Goal: Task Accomplishment & Management: Use online tool/utility

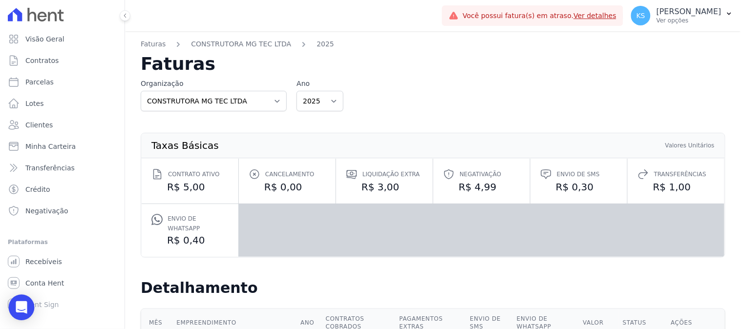
click at [17, 310] on icon "Open Intercom Messenger" at bounding box center [21, 307] width 13 height 13
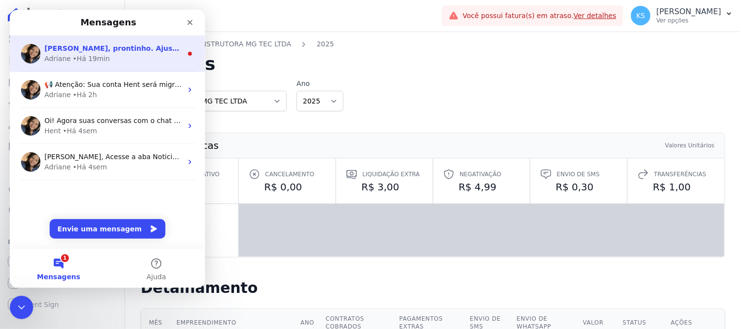
click at [108, 56] on div "Adriane • Há 19min" at bounding box center [113, 58] width 138 height 10
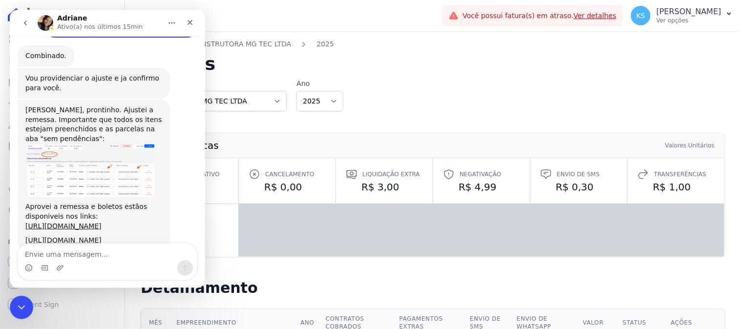
scroll to position [570, 0]
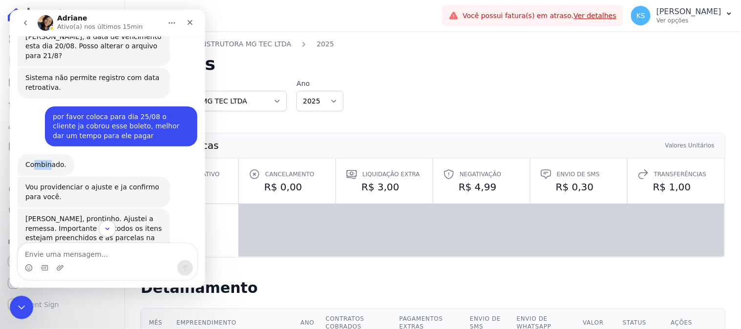
click at [47, 160] on div "Combinado." at bounding box center [45, 165] width 41 height 10
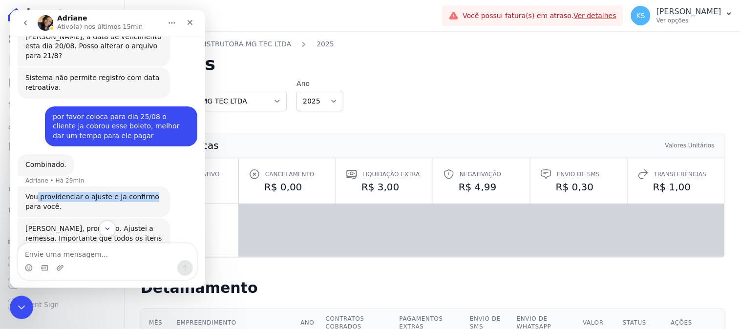
drag, startPoint x: 35, startPoint y: 131, endPoint x: 134, endPoint y: 129, distance: 98.7
click at [137, 192] on div "Vou providenciar o ajuste e ja confirmo para você." at bounding box center [93, 201] width 137 height 19
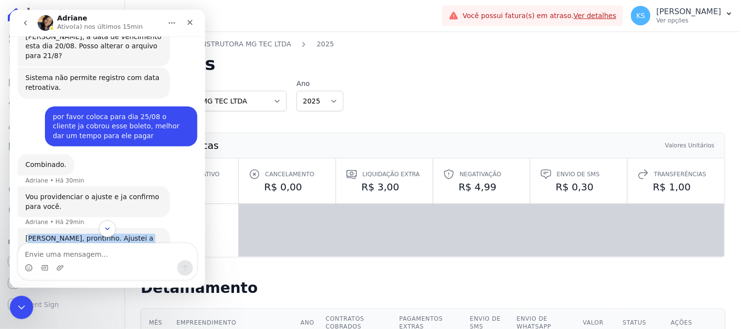
drag, startPoint x: 30, startPoint y: 169, endPoint x: 130, endPoint y: 189, distance: 102.5
click at [130, 233] on div "[PERSON_NAME], prontinho. Ajustei a remessa. Importante que todos os itens este…" at bounding box center [93, 252] width 137 height 38
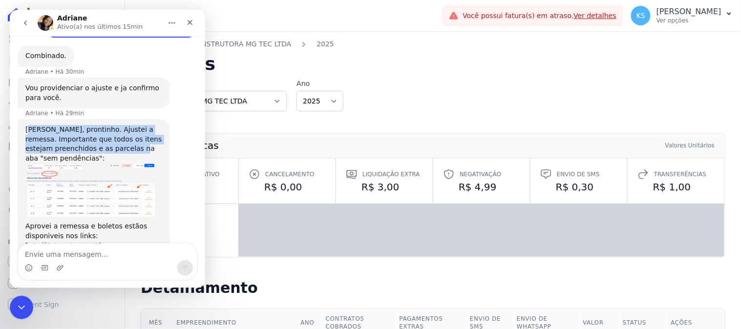
scroll to position [698, 0]
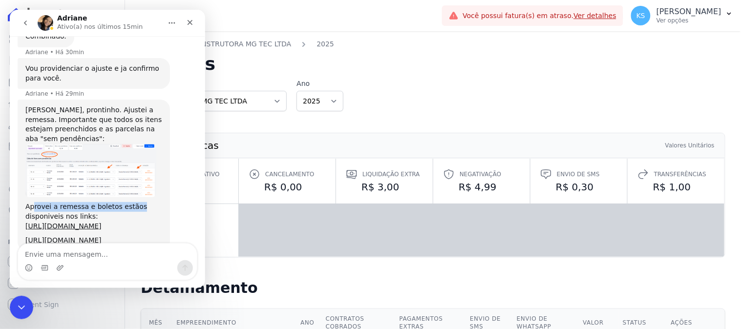
drag, startPoint x: 32, startPoint y: 138, endPoint x: 129, endPoint y: 140, distance: 97.7
click at [129, 202] on div "Aprovei a remessa e boletos estãos disponiveis nos links:" at bounding box center [93, 211] width 137 height 19
drag, startPoint x: 21, startPoint y: 152, endPoint x: 86, endPoint y: 168, distance: 66.7
click at [93, 153] on div "Kelly, prontinho. Ajustei a remessa. Importante que todos os itens estejam pree…" at bounding box center [93, 175] width 152 height 152
click at [101, 222] on link "[URL][DOMAIN_NAME]" at bounding box center [63, 226] width 76 height 8
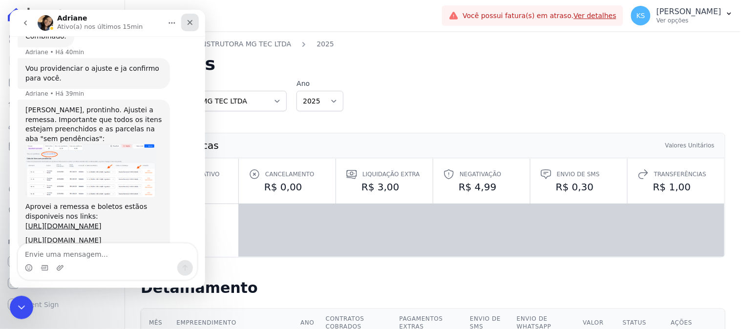
click at [190, 22] on icon "Fechar" at bounding box center [190, 22] width 8 height 8
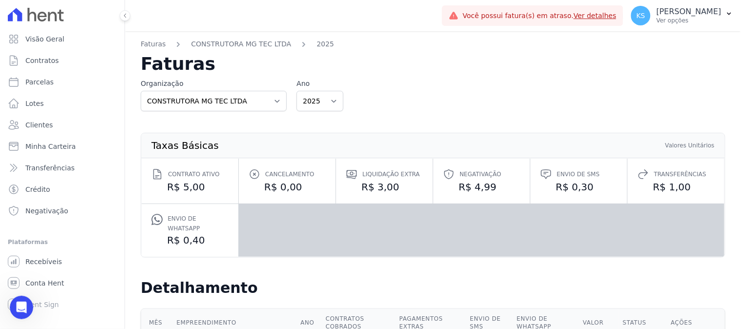
scroll to position [679, 0]
click at [486, 106] on div "Organização CONSTRUTORA MG TEC LTDA Ano 2025" at bounding box center [433, 95] width 585 height 33
drag, startPoint x: 700, startPoint y: 12, endPoint x: 702, endPoint y: 21, distance: 8.9
click at [701, 13] on p "[PERSON_NAME]" at bounding box center [688, 12] width 65 height 10
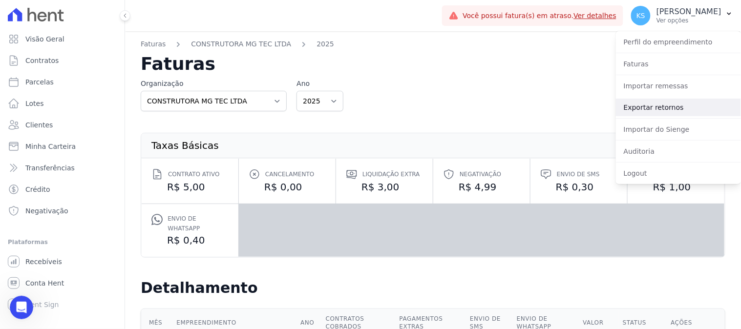
click at [654, 108] on link "Exportar retornos" at bounding box center [678, 108] width 125 height 18
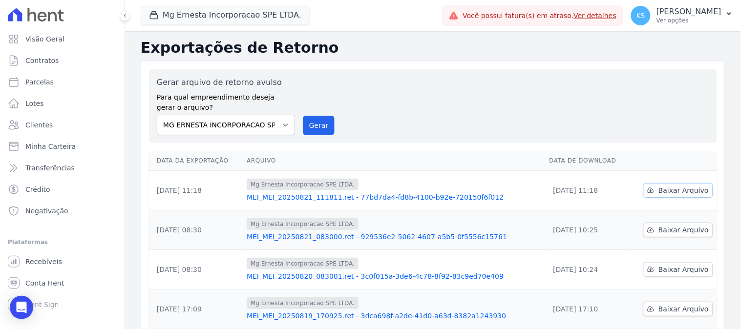
click at [669, 193] on span "Baixar Arquivo" at bounding box center [683, 191] width 50 height 10
click at [452, 124] on div "Gerar arquivo de retorno avulso Para qual empreendimento deseja gerar o arquivo…" at bounding box center [433, 106] width 552 height 59
click at [443, 199] on link "MEI_MEI_20250821_111811.ret - 77bd7da4-fd8b-4100-b92e-720150f6f012" at bounding box center [394, 197] width 295 height 10
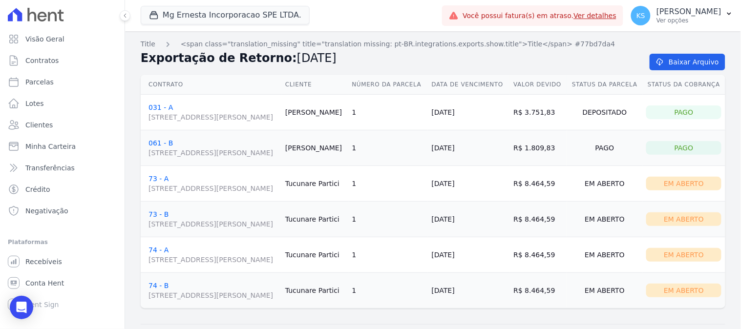
click at [165, 158] on link "061 - B RUA JOSÉ GOMES MORENO, 44, 0, PARQUE TERRA NOVA II" at bounding box center [212, 148] width 129 height 19
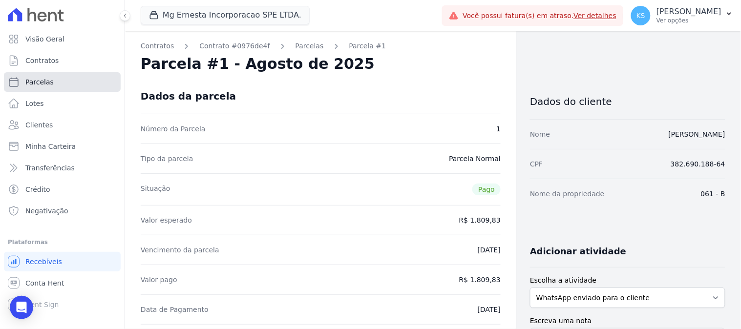
click at [40, 84] on span "Parcelas" at bounding box center [39, 82] width 28 height 10
select select
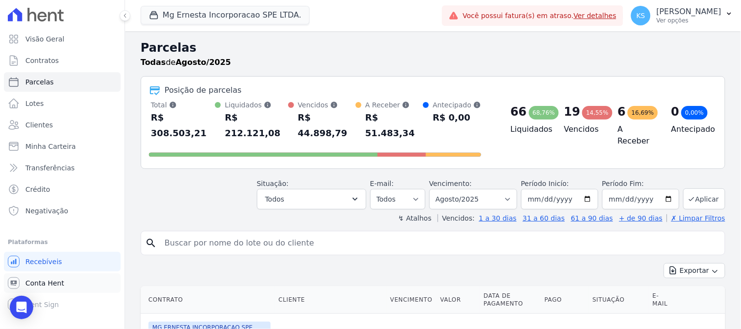
click at [41, 285] on span "Conta Hent" at bounding box center [44, 283] width 39 height 10
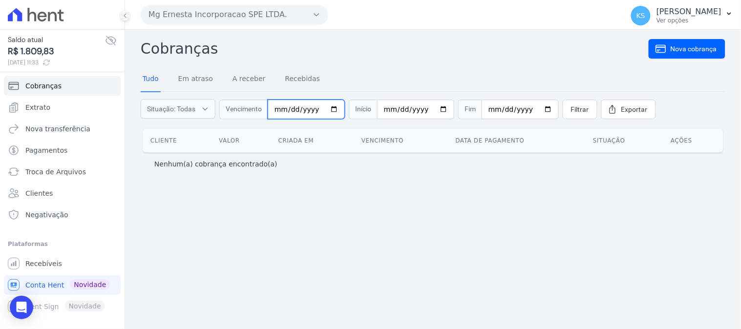
click at [333, 111] on input "date" at bounding box center [306, 110] width 77 height 20
click at [173, 107] on span "Situação: Todas" at bounding box center [171, 109] width 48 height 10
click at [292, 110] on input "date" at bounding box center [306, 110] width 77 height 20
click at [329, 109] on input "date" at bounding box center [306, 110] width 77 height 20
click at [425, 111] on input "date" at bounding box center [415, 110] width 77 height 20
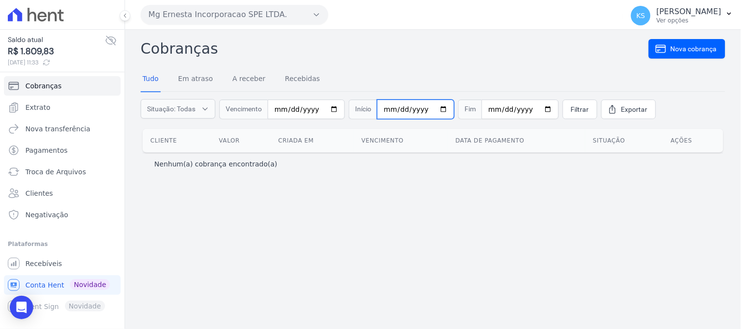
click at [434, 110] on input "date" at bounding box center [415, 110] width 77 height 20
type input "2025-08-01"
click at [535, 109] on input "date" at bounding box center [520, 110] width 77 height 20
type input "2025-08-21"
click at [571, 110] on span "Filtrar" at bounding box center [580, 110] width 18 height 10
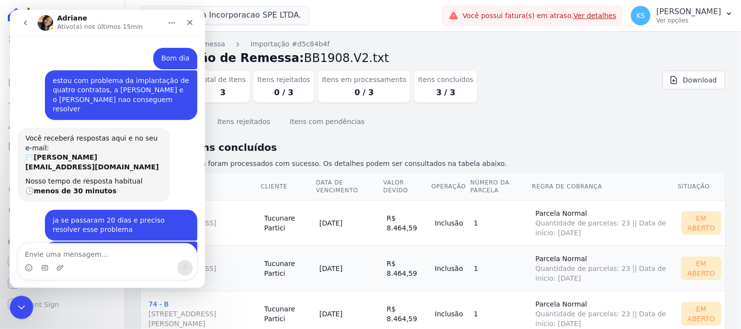
scroll to position [679, 0]
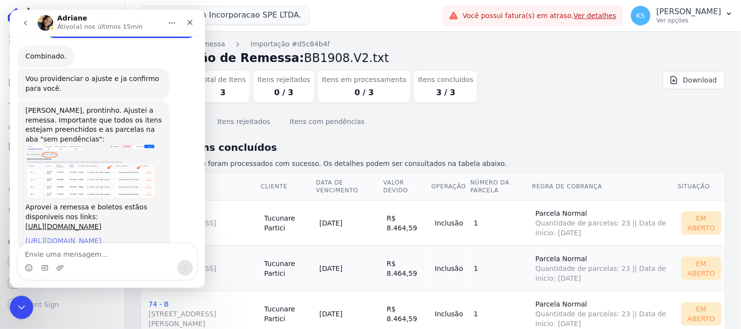
click at [61, 236] on link "[URL][DOMAIN_NAME]" at bounding box center [63, 240] width 76 height 8
click at [196, 25] on div "Fechar" at bounding box center [190, 22] width 18 height 18
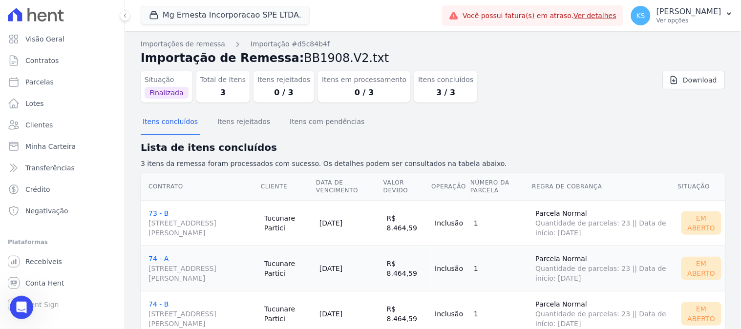
scroll to position [30, 0]
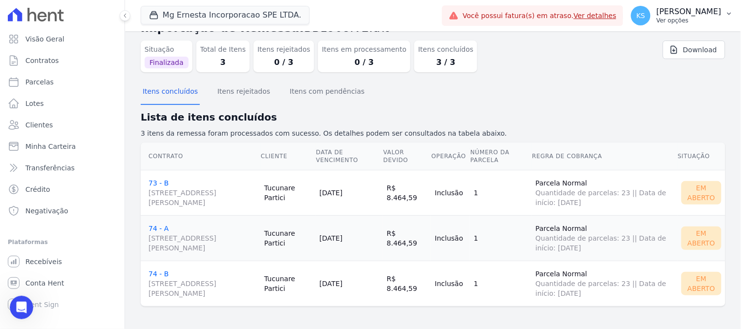
click at [697, 21] on p "Ver opções" at bounding box center [688, 21] width 65 height 8
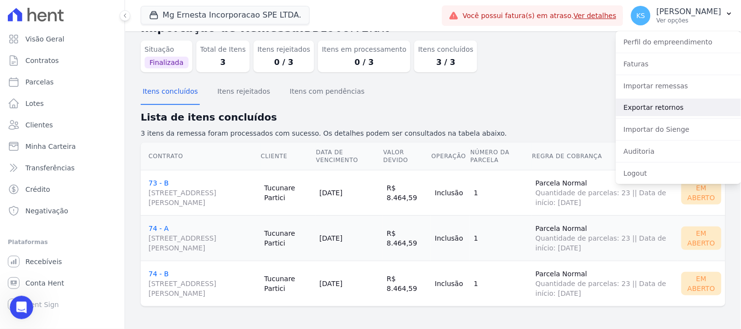
click at [653, 109] on link "Exportar retornos" at bounding box center [678, 108] width 125 height 18
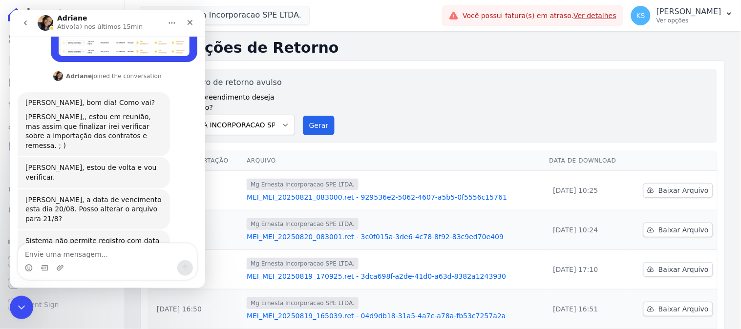
scroll to position [679, 0]
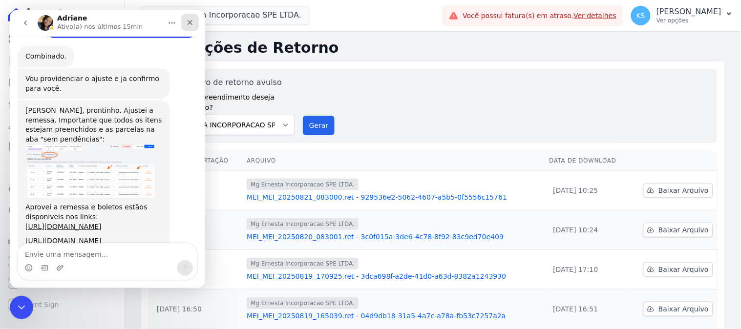
click at [190, 22] on icon "Fechar" at bounding box center [189, 22] width 5 height 5
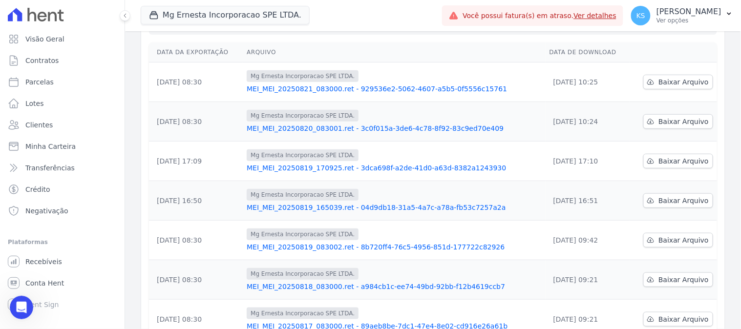
scroll to position [54, 0]
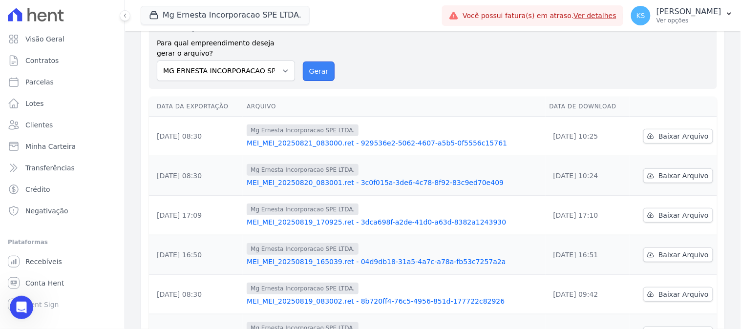
click at [311, 70] on button "Gerar" at bounding box center [319, 72] width 32 height 20
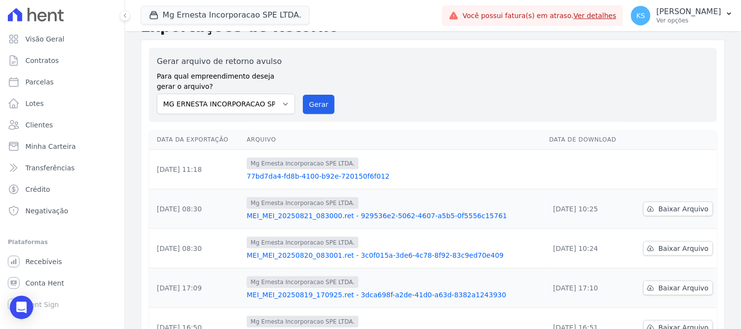
click at [316, 176] on link "77bd7da4-fd8b-4100-b92e-720150f6f012" at bounding box center [394, 176] width 295 height 10
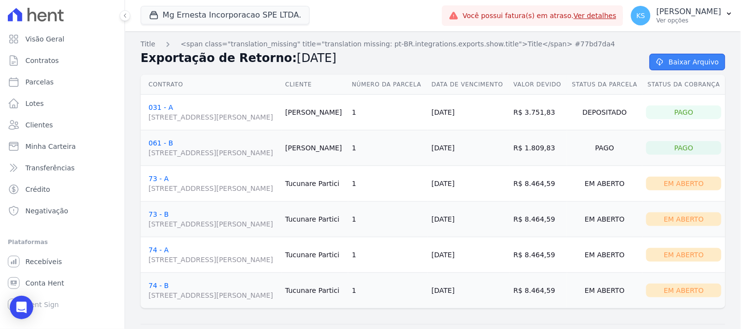
click at [670, 64] on link "Baixar Arquivo" at bounding box center [688, 62] width 76 height 17
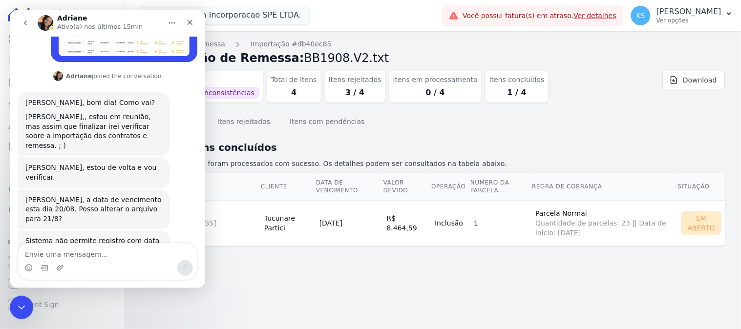
scroll to position [679, 0]
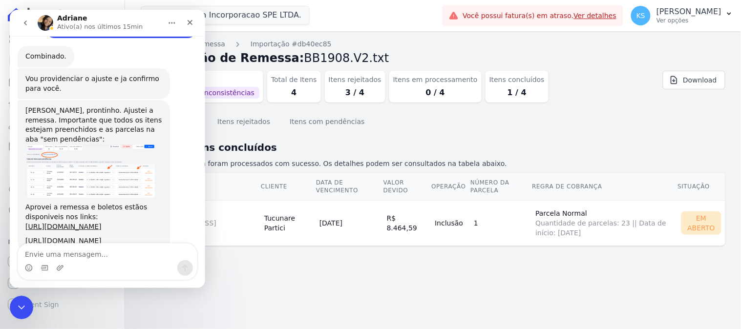
click at [325, 259] on section "Itens concluídos Itens rejeitados Itens com pendências Lista de itens concluído…" at bounding box center [433, 185] width 585 height 151
click at [191, 22] on icon "Fechar" at bounding box center [190, 22] width 8 height 8
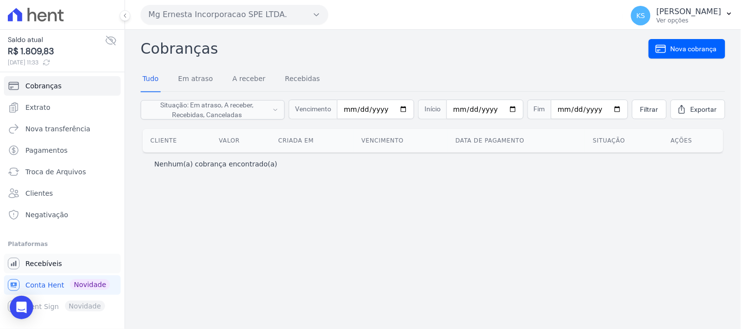
click at [50, 263] on span "Recebíveis" at bounding box center [43, 264] width 37 height 10
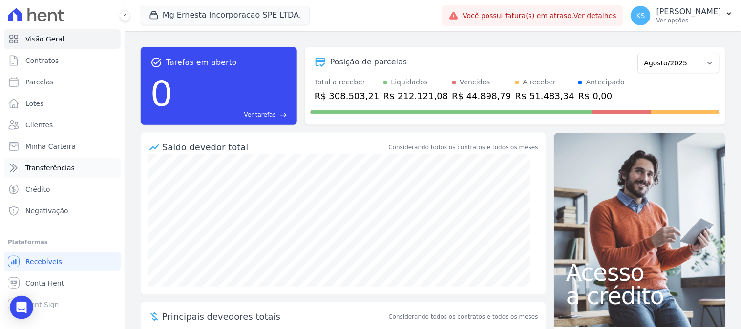
click at [46, 169] on span "Transferências" at bounding box center [49, 168] width 49 height 10
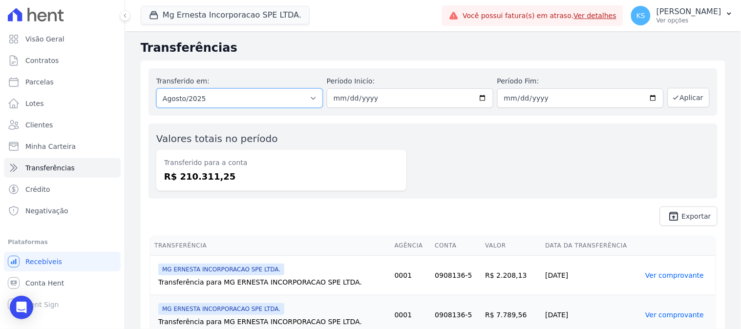
drag, startPoint x: 173, startPoint y: 107, endPoint x: 232, endPoint y: 171, distance: 87.1
click at [239, 115] on div "Transferido em: Todos os meses Julho/2025 Agosto/2025 Período Inicío: 2025-08-0…" at bounding box center [432, 91] width 569 height 47
click at [232, 172] on dd "R$ 210.311,25" at bounding box center [281, 176] width 234 height 13
click at [220, 135] on label "Valores totais no período" at bounding box center [217, 139] width 122 height 12
click at [204, 139] on label "Valores totais no período" at bounding box center [217, 139] width 122 height 12
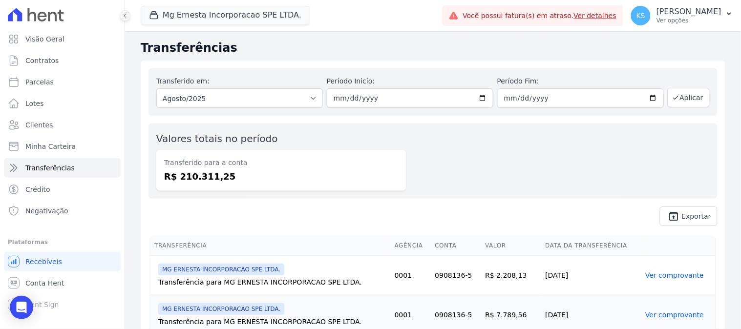
drag, startPoint x: 183, startPoint y: 138, endPoint x: 177, endPoint y: 137, distance: 5.9
click at [181, 138] on label "Valores totais no período" at bounding box center [217, 139] width 122 height 12
click at [176, 109] on div "Transferido em: Todos os meses Julho/2025 Agosto/2025 Período Inicío: 2025-08-0…" at bounding box center [432, 91] width 569 height 47
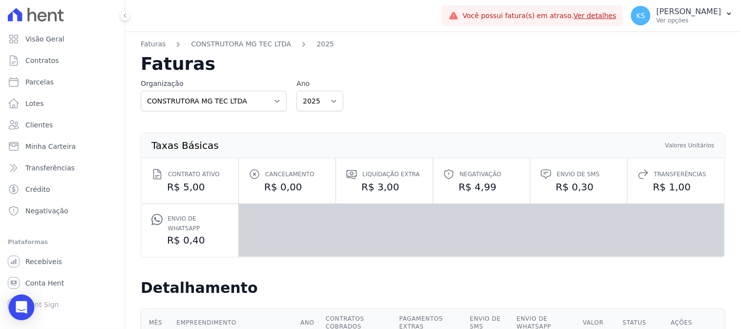
drag, startPoint x: 23, startPoint y: 303, endPoint x: 74, endPoint y: 310, distance: 51.7
click at [23, 304] on icon "Open Intercom Messenger" at bounding box center [22, 308] width 10 height 12
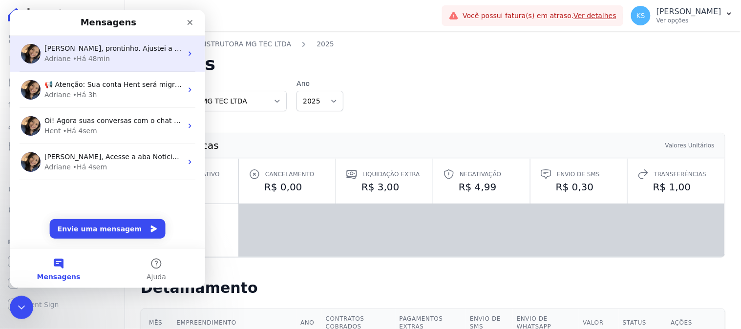
click at [128, 61] on div "Adriane • Há 48min" at bounding box center [113, 58] width 138 height 10
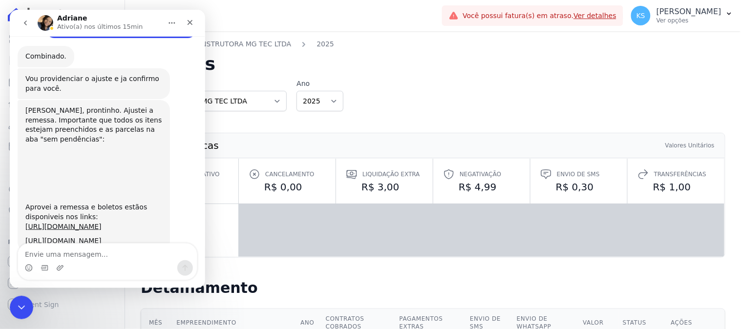
scroll to position [679, 0]
click at [99, 262] on div "Messenger da Intercom" at bounding box center [107, 268] width 179 height 16
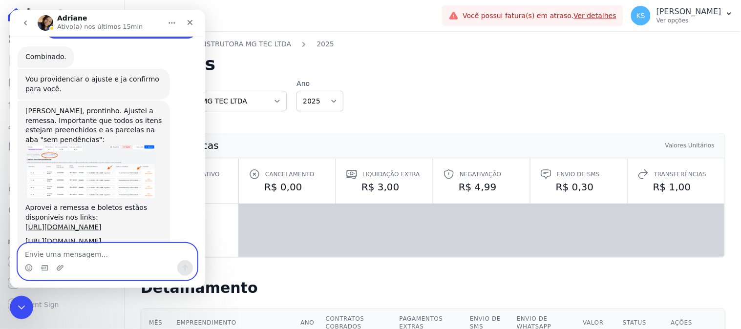
click at [100, 253] on textarea "Envie uma mensagem..." at bounding box center [107, 251] width 179 height 17
type textarea "deu certo"
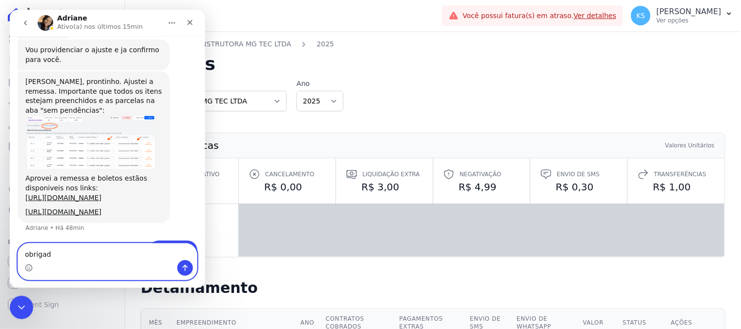
type textarea "obrigada"
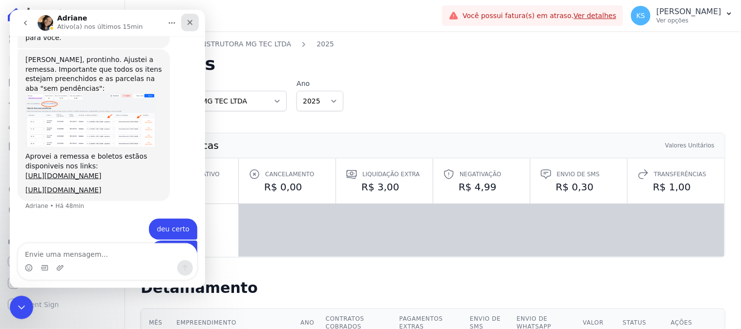
click at [190, 22] on icon "Fechar" at bounding box center [189, 22] width 5 height 5
